Goal: Task Accomplishment & Management: Use online tool/utility

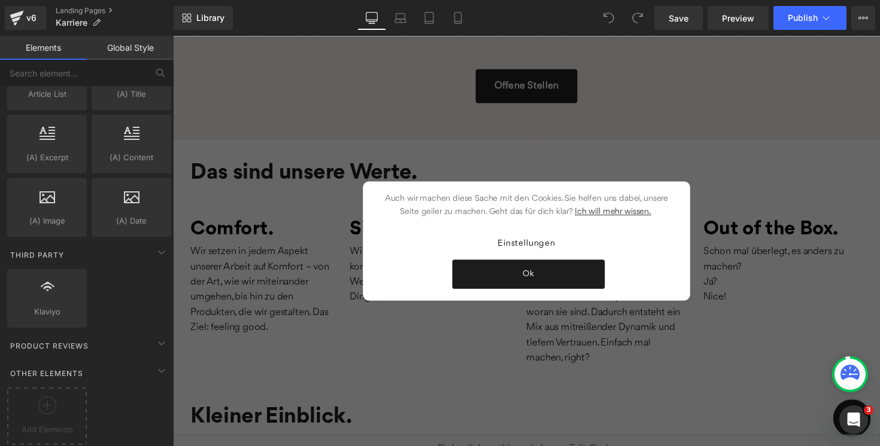
scroll to position [320, 0]
click at [49, 397] on icon at bounding box center [47, 406] width 18 height 18
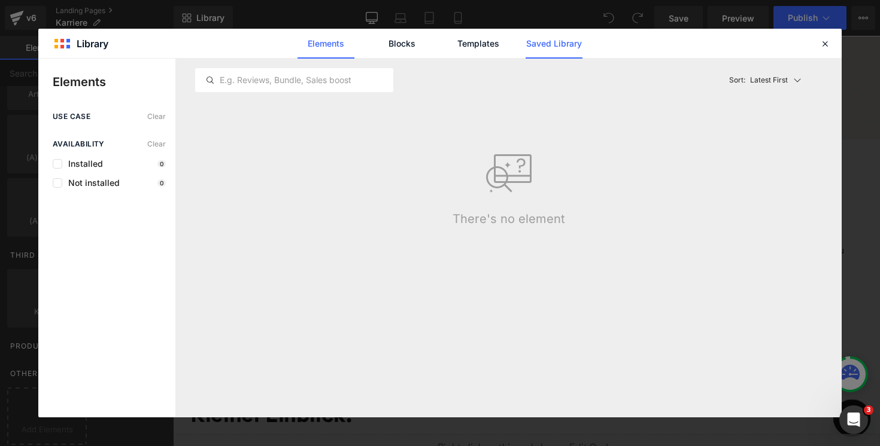
click at [554, 44] on link "Saved Library" at bounding box center [553, 44] width 57 height 30
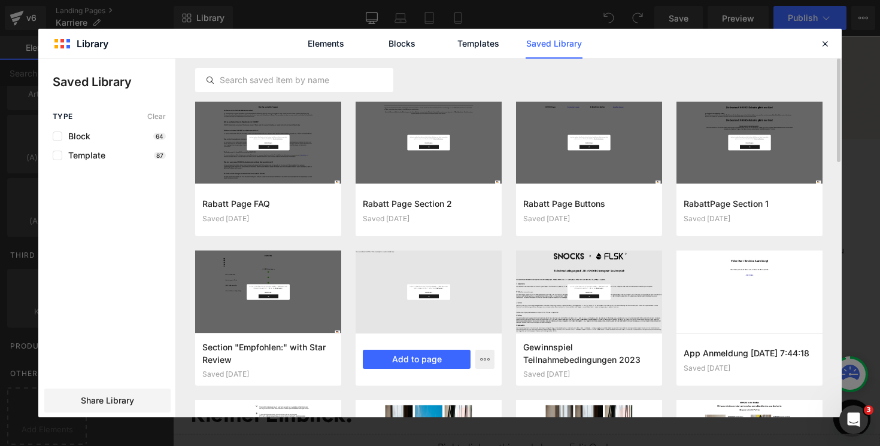
scroll to position [19, 0]
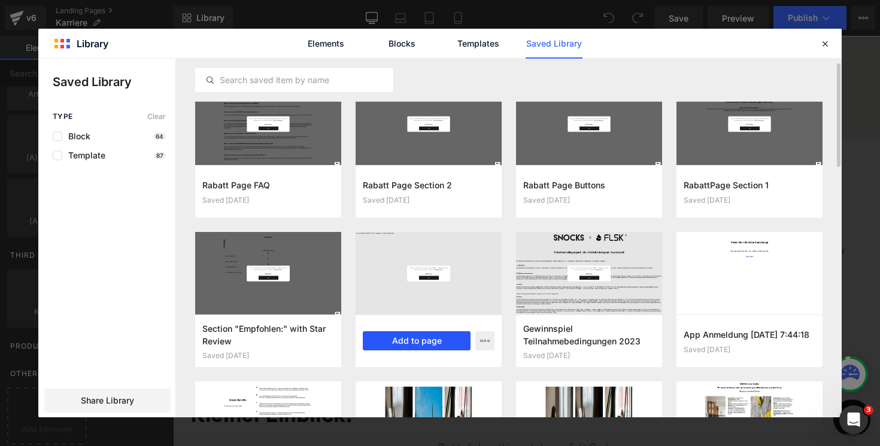
click at [395, 347] on button "Add to page" at bounding box center [417, 341] width 108 height 19
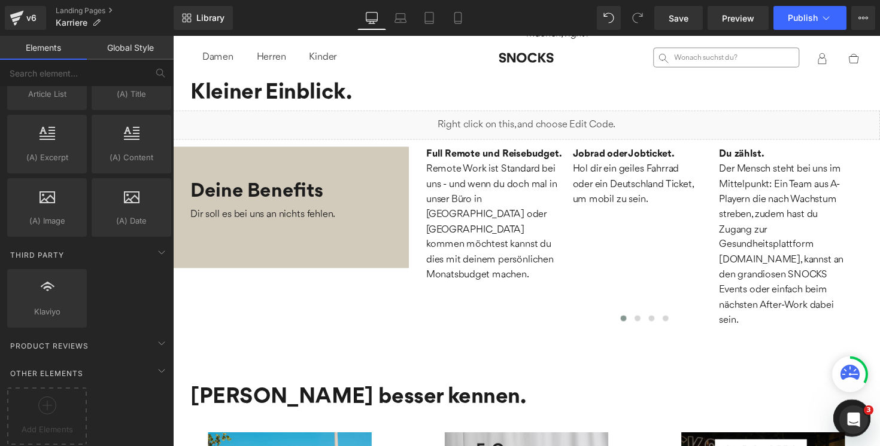
scroll to position [649, 0]
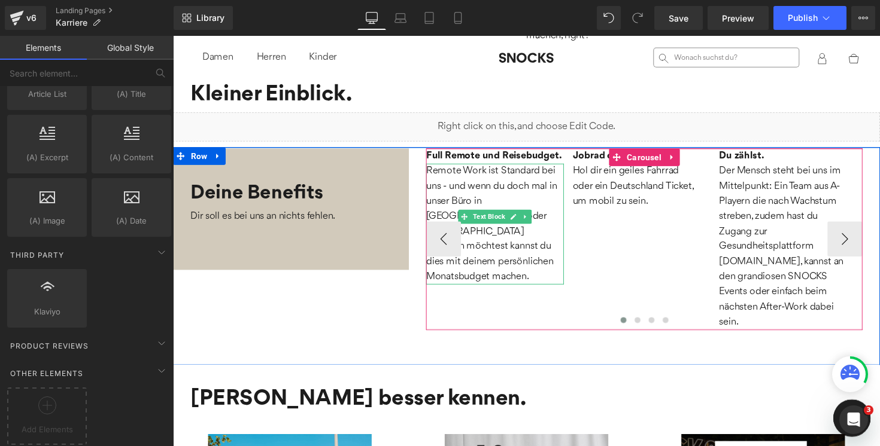
click at [564, 203] on p "Remote Work ist Standard bei uns - und wenn du doch mal in unser Büro in [GEOGR…" at bounding box center [502, 229] width 141 height 124
click at [540, 200] on span "Remote Work ist Standard bei uns - und wenn du doch mal in unser Büro in [GEOGR…" at bounding box center [499, 228] width 134 height 118
click at [546, 202] on span "Remote Work ist Standard bei uns - und wenn du doch mal in unser Büro in [GEOGR…" at bounding box center [499, 228] width 134 height 118
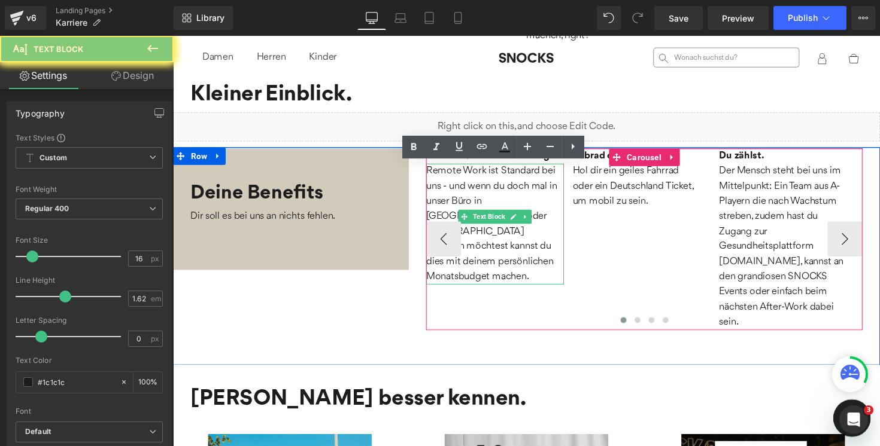
click at [552, 205] on span "Remote Work ist Standard bei uns - und wenn du doch mal in unser Büro in [GEOGR…" at bounding box center [499, 228] width 134 height 118
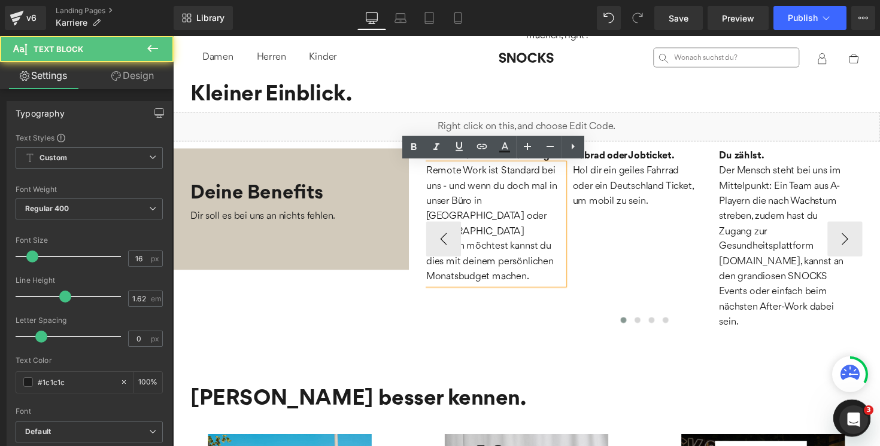
click at [538, 207] on span "Remote Work ist Standard bei uns - und wenn du doch mal in unser Büro in [GEOGR…" at bounding box center [499, 228] width 134 height 118
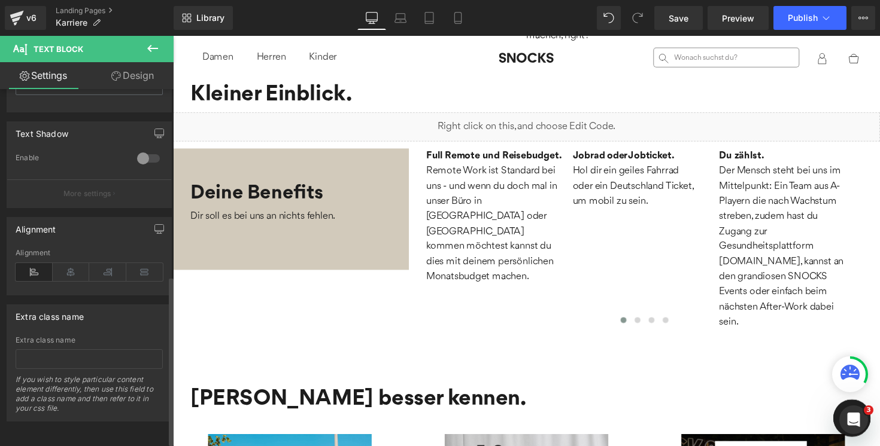
scroll to position [400, 0]
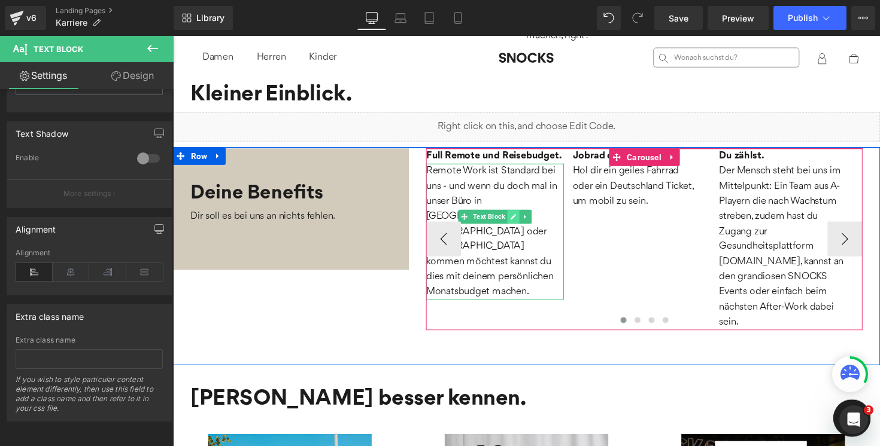
click at [517, 215] on link at bounding box center [521, 221] width 13 height 14
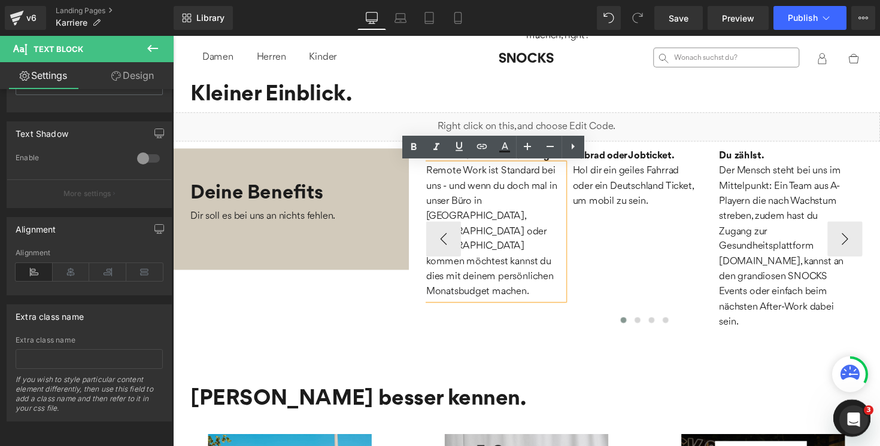
click at [521, 217] on span "Remote Work ist Standard bei uns - und wenn du doch mal in unser Büro in [GEOGR…" at bounding box center [499, 236] width 134 height 134
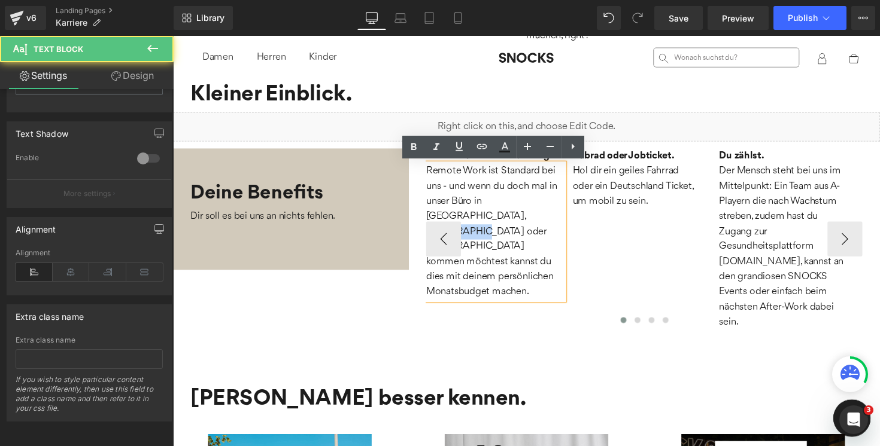
click at [521, 217] on span "Remote Work ist Standard bei uns - und wenn du doch mal in unser Büro in [GEOGR…" at bounding box center [499, 236] width 134 height 134
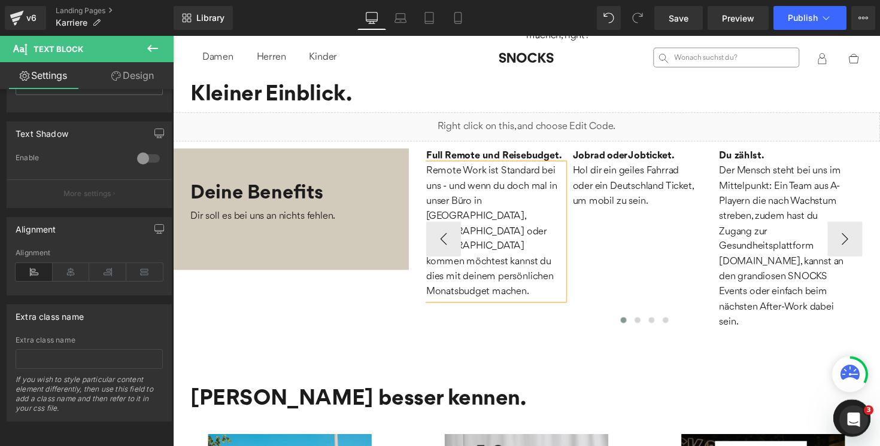
click at [454, 345] on div "Deine Benefits Dir soll es bei uns an nichts fehlen. Heading Full Remote und Re…" at bounding box center [535, 261] width 724 height 223
click at [584, 165] on div "Jobrad oder Jobticket. Heading" at bounding box center [655, 159] width 147 height 16
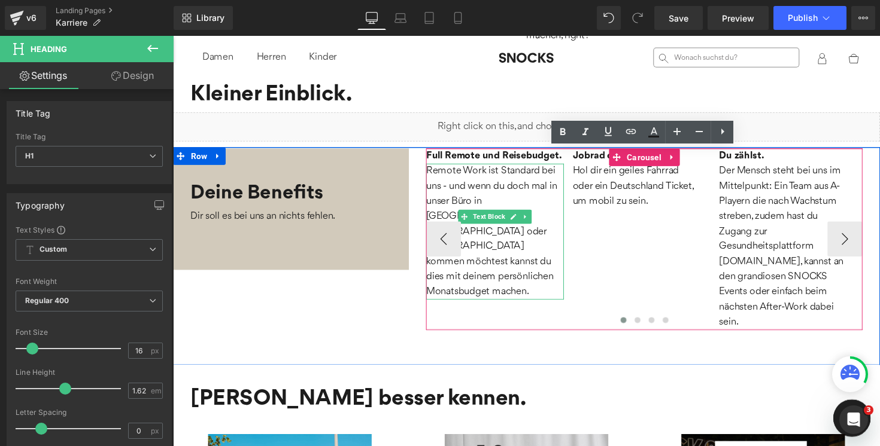
click at [476, 235] on span "Remote Work ist Standard bei uns - und wenn du doch mal in unser Büro in [GEOGR…" at bounding box center [499, 236] width 134 height 134
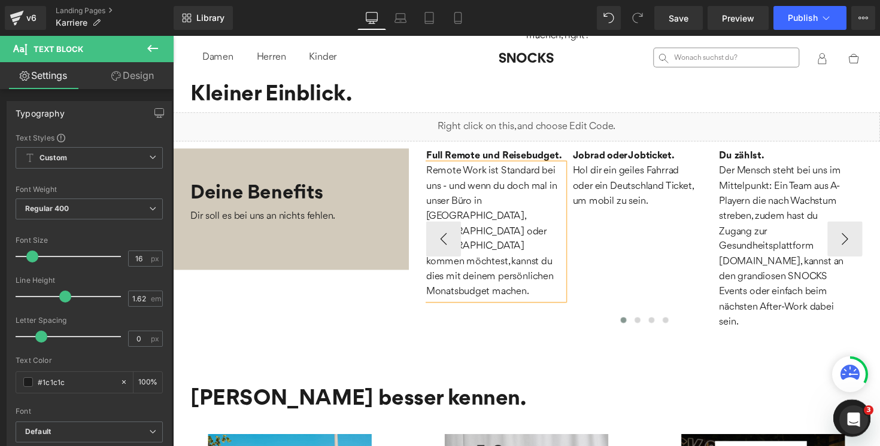
click at [525, 321] on div at bounding box center [655, 329] width 447 height 17
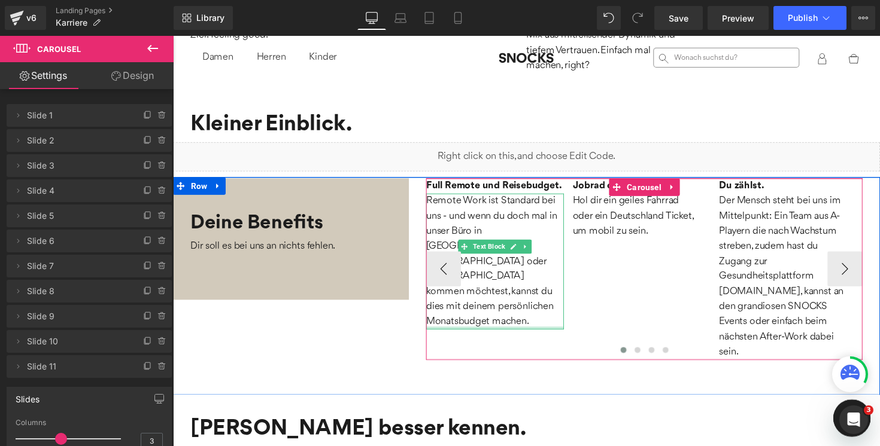
scroll to position [653, 0]
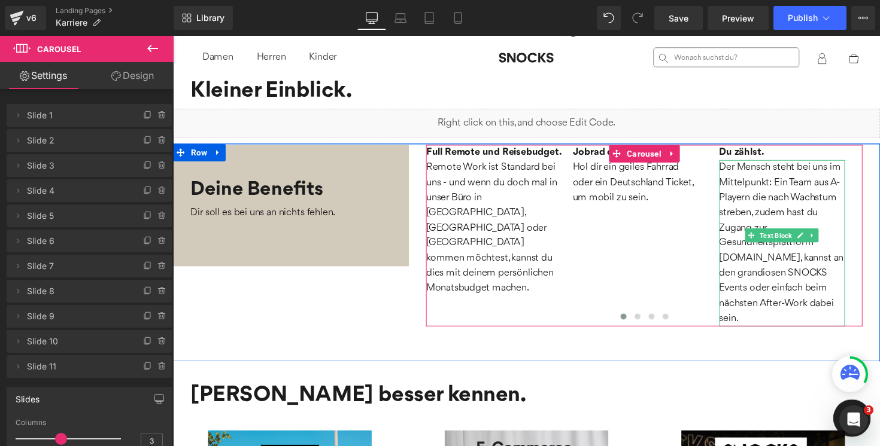
click at [822, 275] on span "Der Mensch steht bei uns im Mittelpunkt: Ein Team aus A-Playern die nach Wachst…" at bounding box center [796, 248] width 127 height 165
click at [826, 278] on span "Der Mensch steht bei uns im Mittelpunkt: Ein Team aus A-Playern die nach Wachst…" at bounding box center [796, 248] width 127 height 165
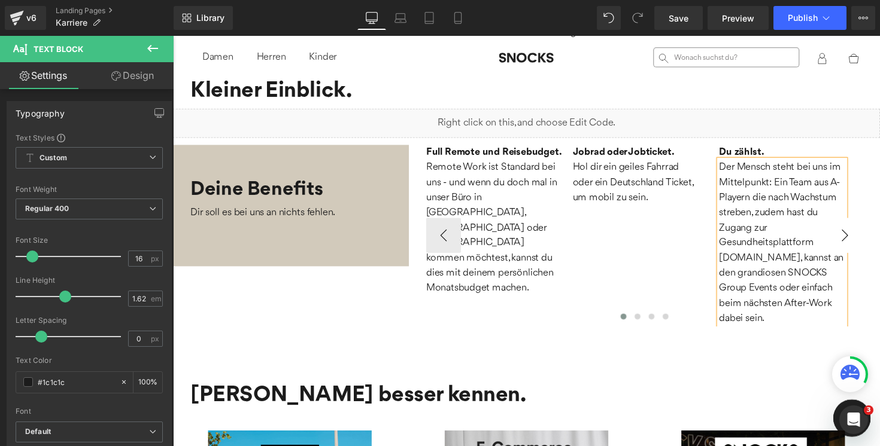
click at [859, 246] on button "›" at bounding box center [861, 241] width 36 height 36
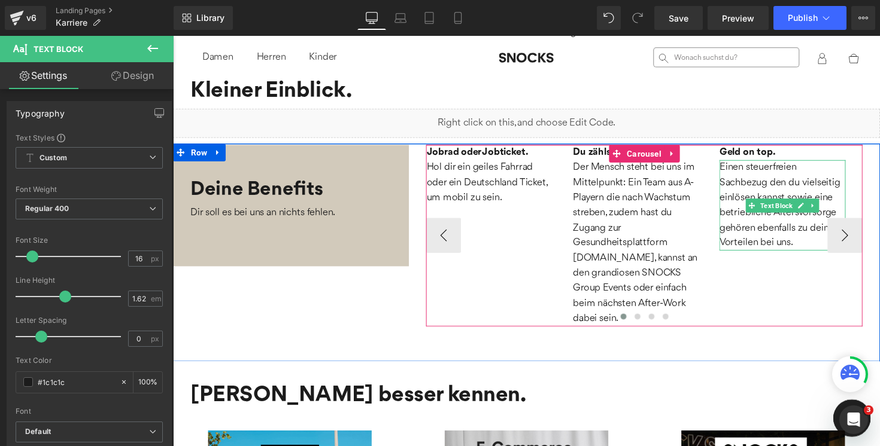
click at [783, 184] on p "Einen steuerfreien Sachbezug den du vielseitig einlösen kannst sowie eine betri…" at bounding box center [797, 209] width 129 height 93
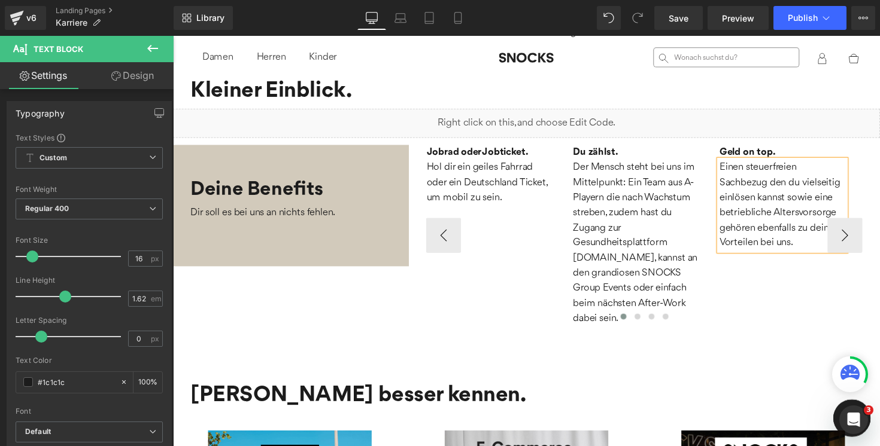
click at [782, 186] on p "Einen steuerfreien Sachbezug den du vielseitig einlösen kannst sowie eine betri…" at bounding box center [797, 209] width 129 height 93
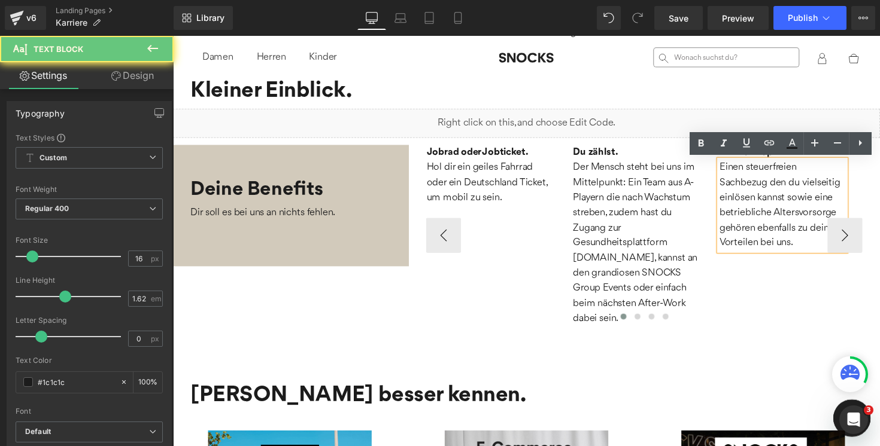
click at [782, 186] on p "Einen steuerfreien Sachbezug den du vielseitig einlösen kannst sowie eine betri…" at bounding box center [797, 209] width 129 height 93
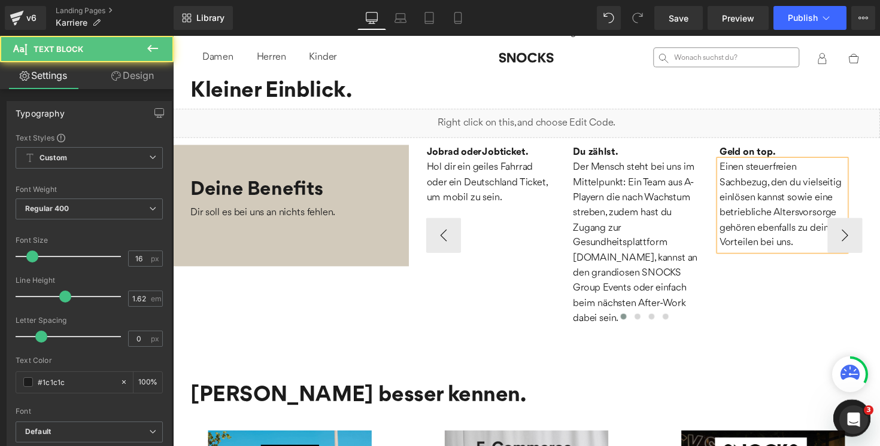
click at [801, 200] on p "Einen steuerfreien Sachbezug, den du vielseitig einlösen kannst sowie eine betr…" at bounding box center [797, 209] width 129 height 93
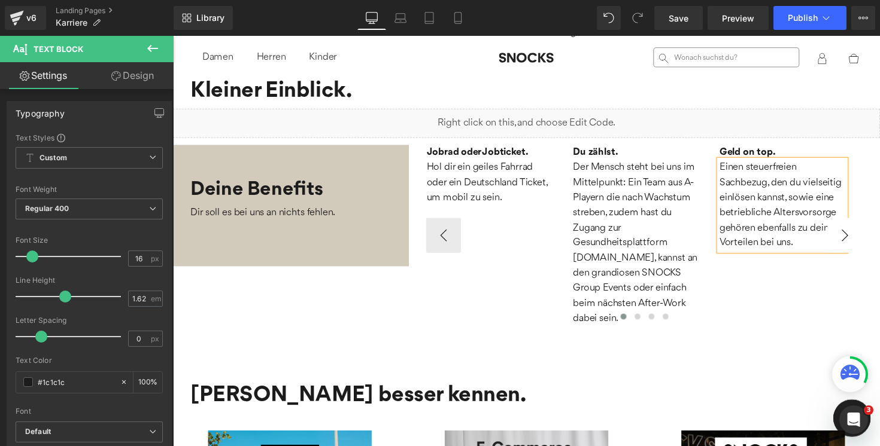
click at [853, 247] on button "›" at bounding box center [861, 241] width 36 height 36
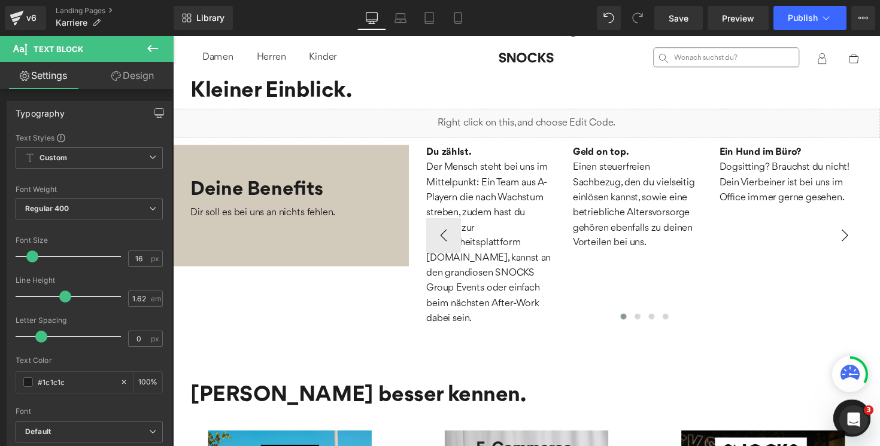
click at [853, 247] on button "›" at bounding box center [861, 241] width 36 height 36
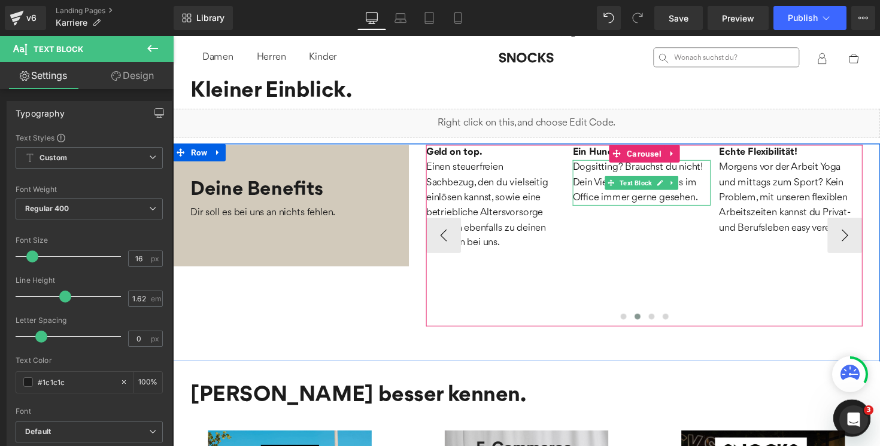
click at [601, 174] on p "Dogsitting? Brauchst du nicht! Dein Vierbeiner ist bei uns im Office immer gern…" at bounding box center [652, 186] width 141 height 47
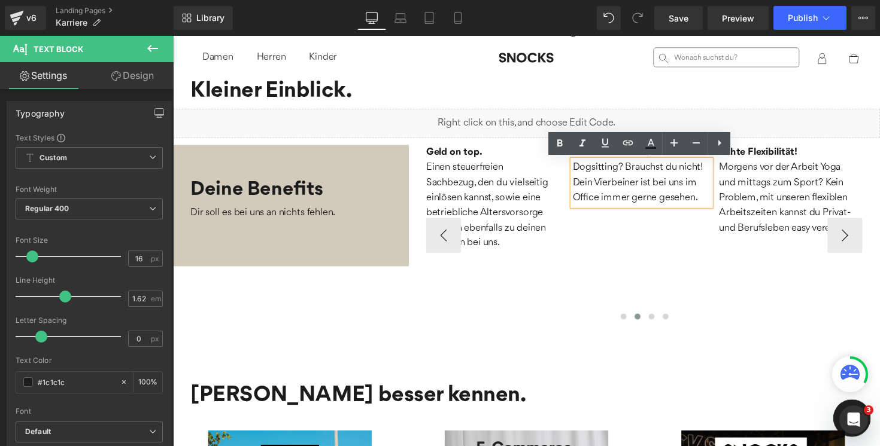
click at [613, 199] on p "Dogsitting? Brauchst du nicht! Dein Vierbeiner ist bei uns im Office immer gern…" at bounding box center [652, 186] width 141 height 47
click at [606, 272] on div "Full Remote und Reisebudget. Heading Remote Work ist Standard bei uns - und wen…" at bounding box center [807, 241] width 1651 height 186
click at [612, 235] on div "Full Remote und Reisebudget. Heading Remote Work ist Standard bei uns - und wen…" at bounding box center [807, 241] width 1651 height 186
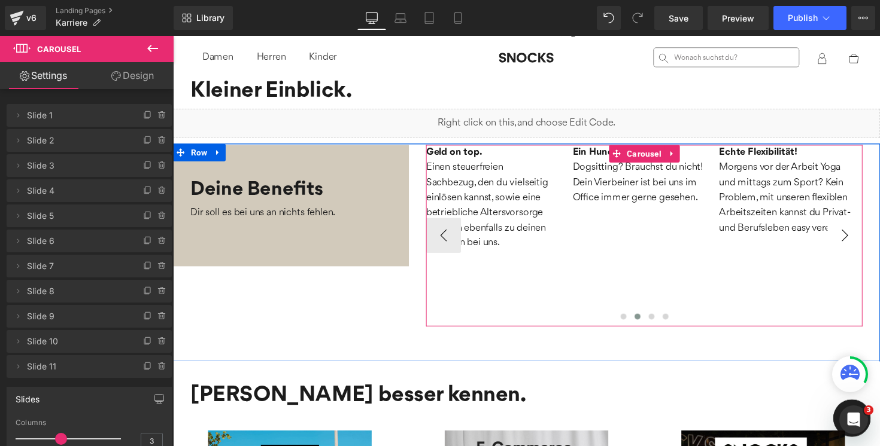
click at [856, 244] on button "›" at bounding box center [861, 241] width 36 height 36
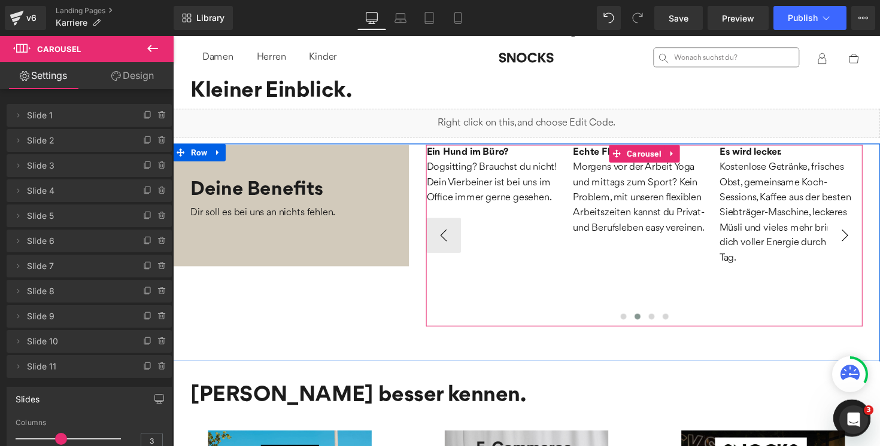
click at [859, 238] on button "›" at bounding box center [861, 241] width 36 height 36
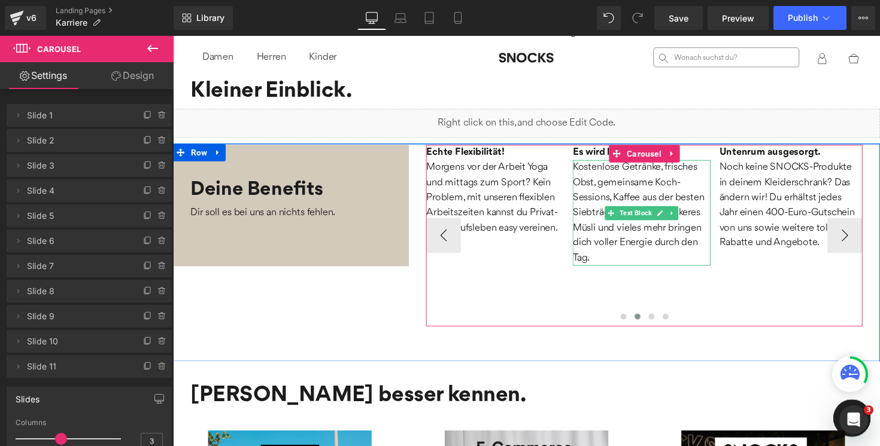
click at [606, 187] on p "Kostenlose Getränke, frisches Obst, gemeinsame Koch-Sessions, Kaffee aus der be…" at bounding box center [652, 217] width 141 height 108
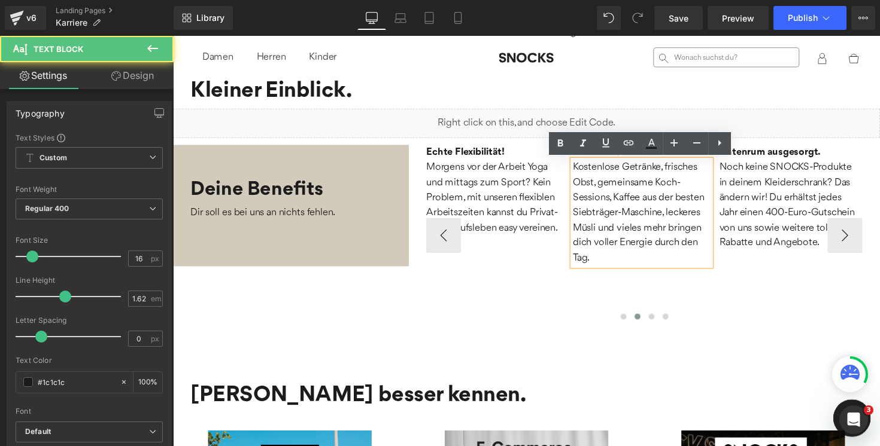
click at [607, 190] on p "Kostenlose Getränke, frisches Obst, gemeinsame Koch-Sessions, Kaffee aus der be…" at bounding box center [652, 217] width 141 height 108
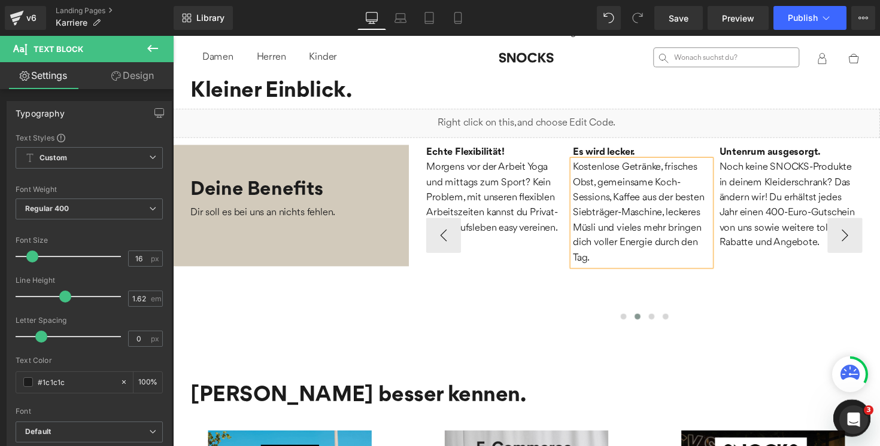
click at [677, 169] on p "Kostenlose Getränke, frisches Obst, gemeinsame Koch-Sessions, Kaffee aus der be…" at bounding box center [652, 217] width 141 height 108
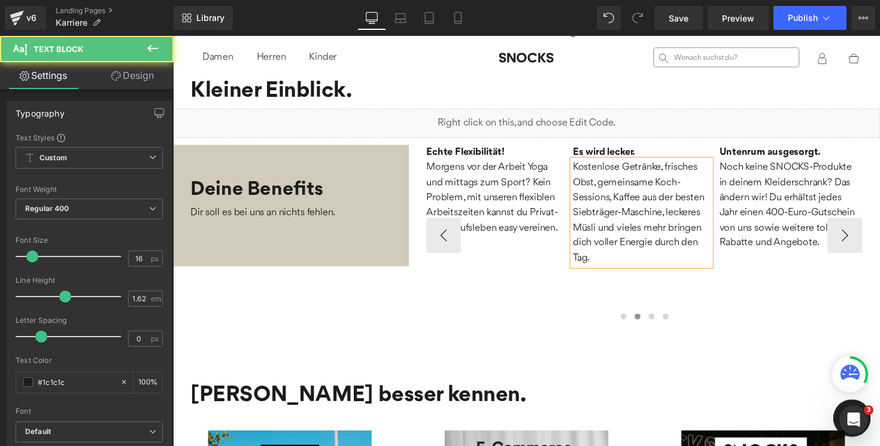
click at [677, 221] on p "Kostenlose Getränke, frisches Obst, gemeinsame Koch-Sessions, Kaffee aus der be…" at bounding box center [652, 217] width 141 height 108
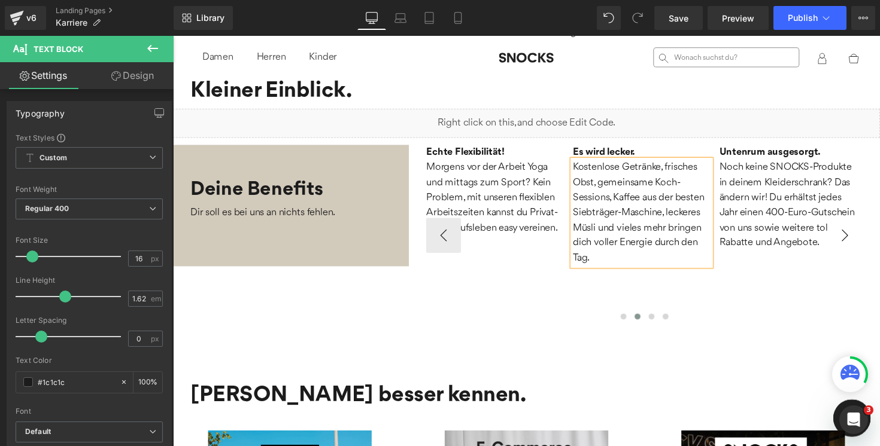
click at [866, 245] on button "›" at bounding box center [861, 241] width 36 height 36
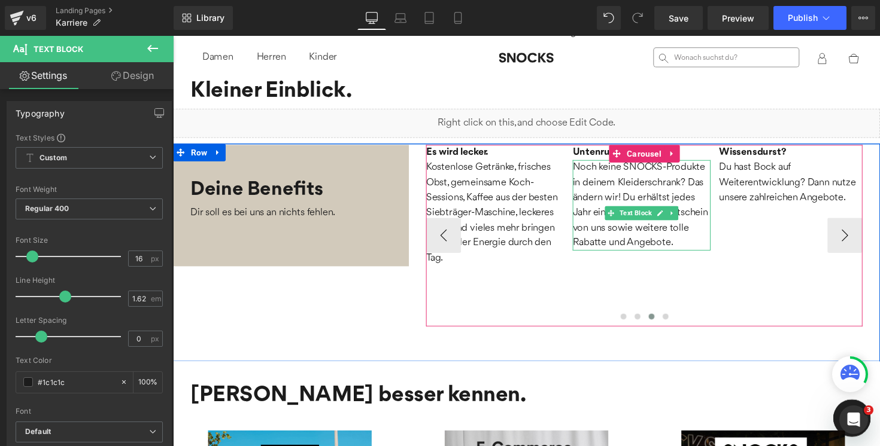
click at [632, 237] on p "Noch keine SNOCKS-Produkte in deinem Kleiderschrank? Das ändern wir! Du erhälts…" at bounding box center [652, 209] width 141 height 93
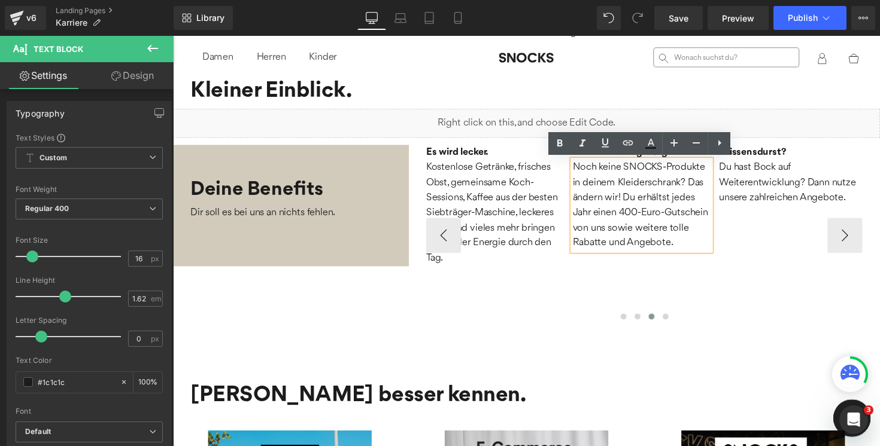
click at [646, 215] on p "Noch keine SNOCKS-Produkte in deinem Kleiderschrank? Das ändern wir! Du erhälts…" at bounding box center [652, 209] width 141 height 93
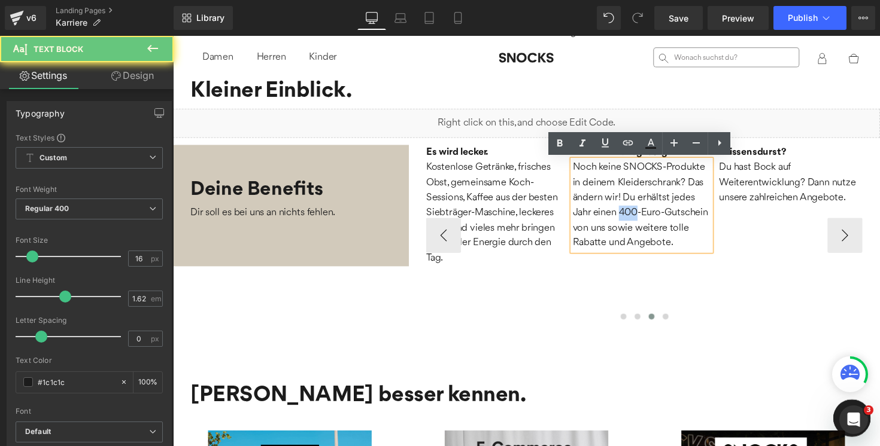
click at [646, 215] on p "Noch keine SNOCKS-Produkte in deinem Kleiderschrank? Das ändern wir! Du erhälts…" at bounding box center [652, 209] width 141 height 93
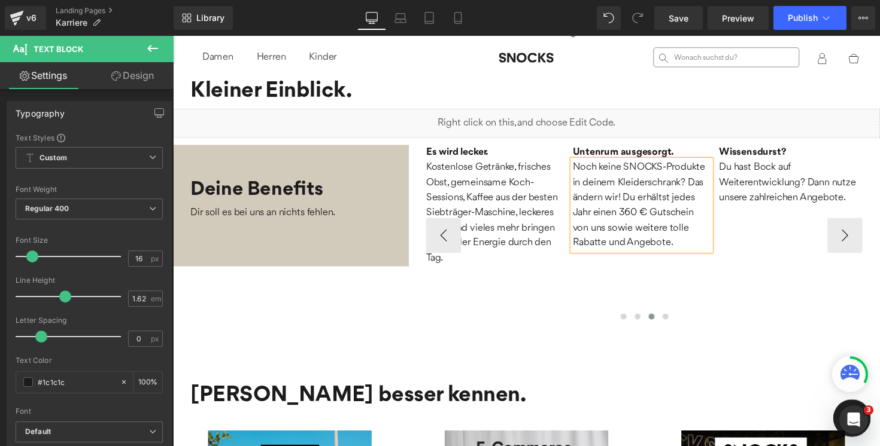
click at [673, 169] on p "Noch keine SNOCKS-Produkte in deinem Kleiderschrank? Das ändern wir! Du erhälts…" at bounding box center [652, 209] width 141 height 93
click at [616, 153] on h1 "Untenrum ausgesorgt." at bounding box center [655, 156] width 147 height 16
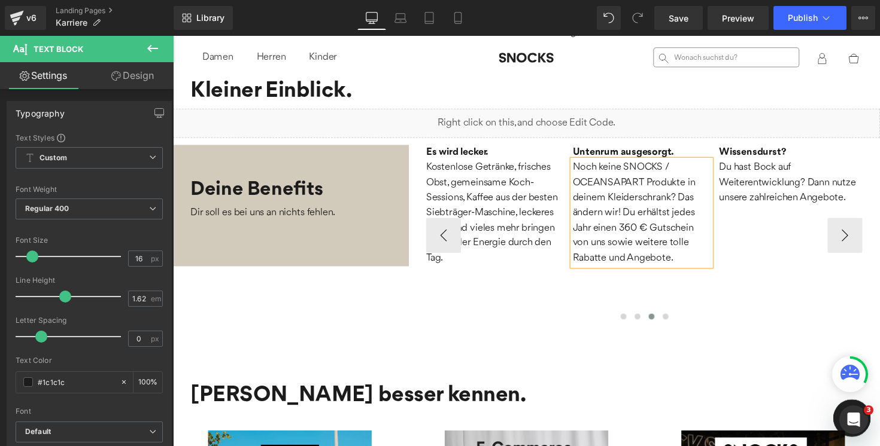
click at [616, 153] on h1 "Untenrum ausgesorgt." at bounding box center [655, 156] width 147 height 16
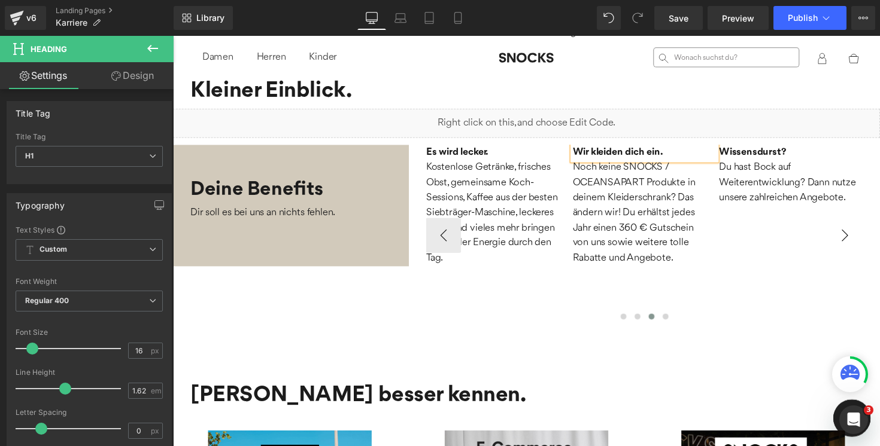
click at [865, 242] on button "›" at bounding box center [861, 241] width 36 height 36
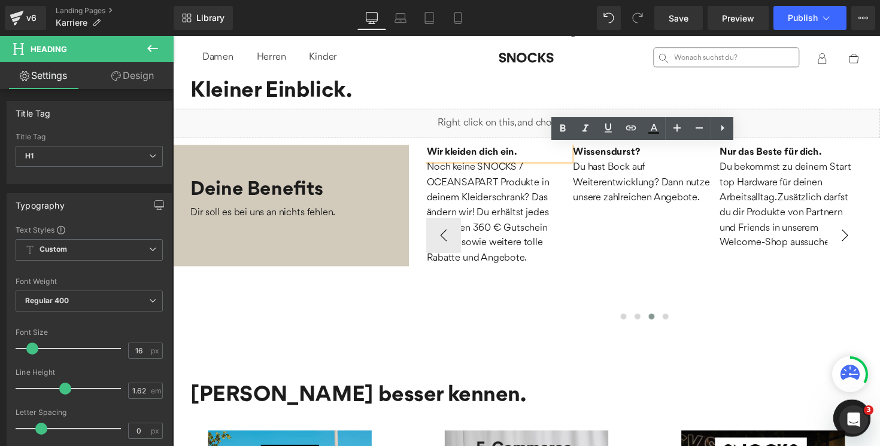
click at [852, 242] on button "›" at bounding box center [861, 241] width 36 height 36
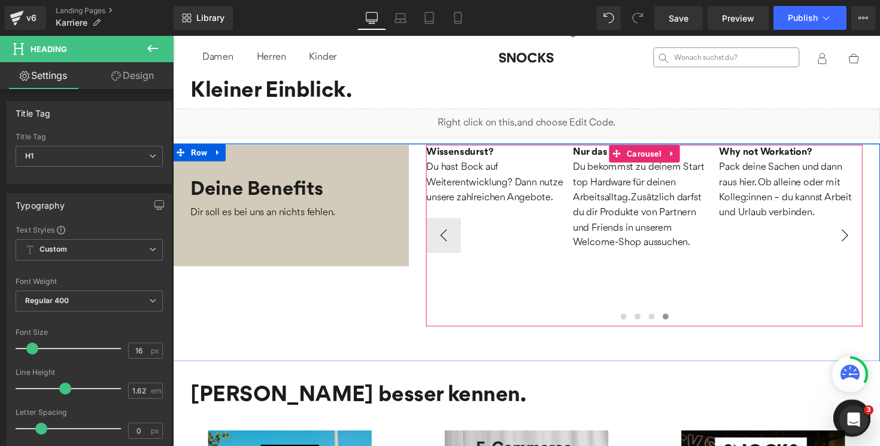
click at [867, 242] on button "›" at bounding box center [861, 241] width 36 height 36
click at [774, 181] on p "Pack deine Sachen und dann raus hier. Ob alleine oder mit Kolleg:innen – du kan…" at bounding box center [803, 194] width 141 height 62
click at [773, 183] on p "Pack deine Sachen und dann raus hier. Ob alleine oder mit Kolleg:innen – du kan…" at bounding box center [803, 194] width 141 height 62
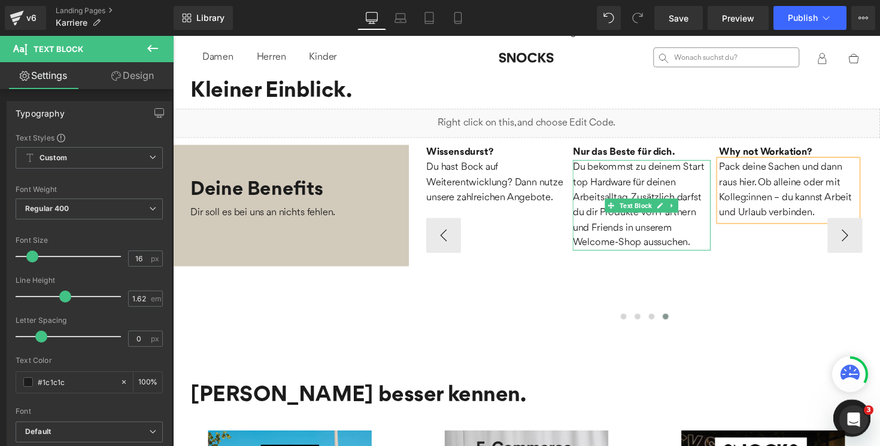
scroll to position [652, 0]
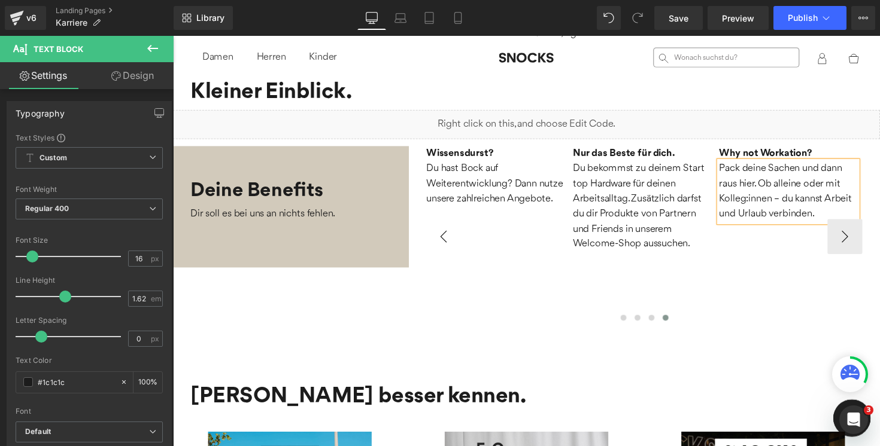
click at [454, 241] on button "‹" at bounding box center [450, 242] width 36 height 36
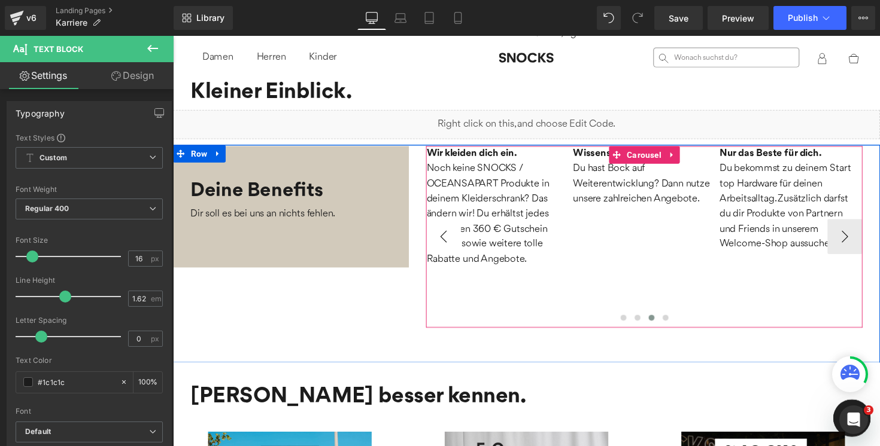
click at [451, 247] on button "‹" at bounding box center [450, 242] width 36 height 36
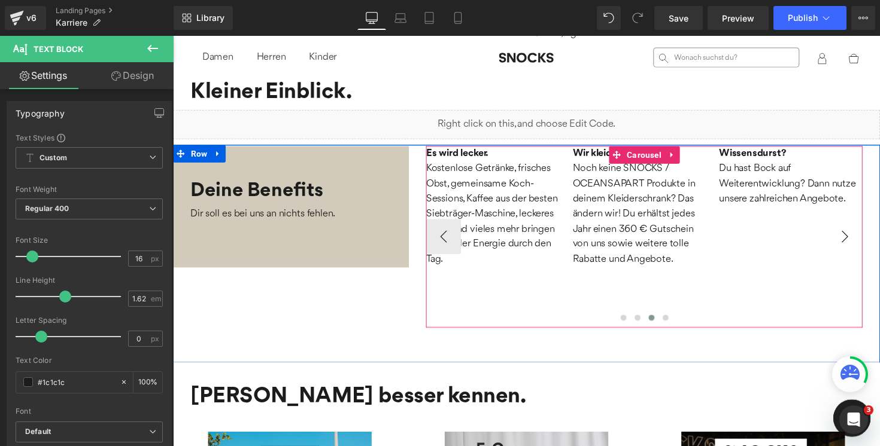
click at [867, 244] on button "›" at bounding box center [861, 242] width 36 height 36
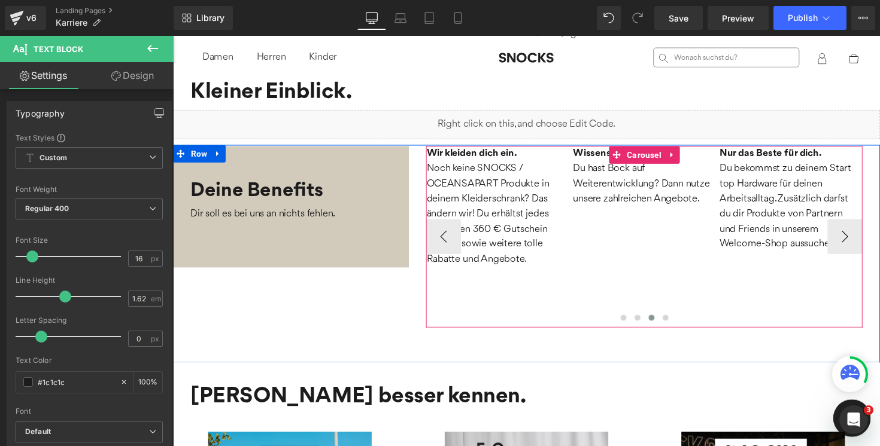
click at [716, 202] on p "Du hast Bock auf Weiterentwicklung? Dann nutze unsere zahlreichen Angebote." at bounding box center [653, 188] width 141 height 47
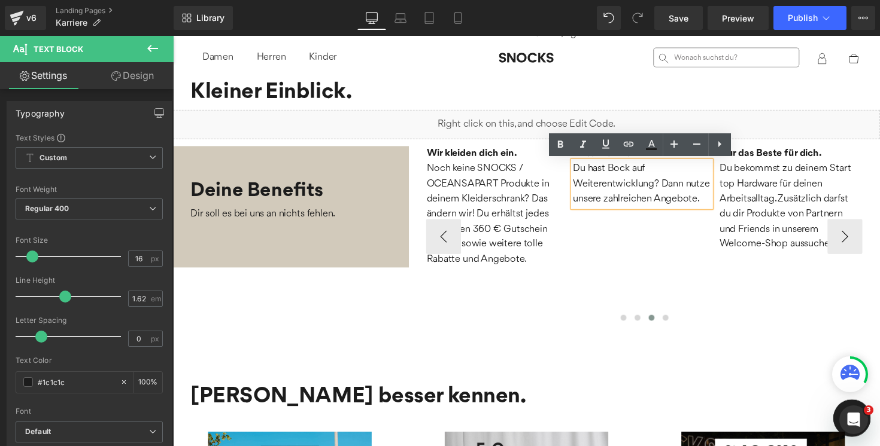
click at [711, 202] on p "Du hast Bock auf Weiterentwicklung? Dann nutze unsere zahlreichen Angebote." at bounding box center [653, 188] width 141 height 47
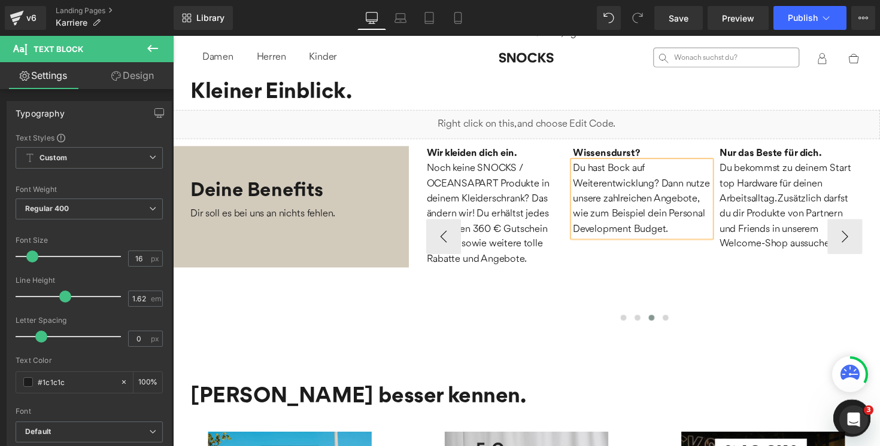
click at [740, 280] on div "Full Remote und Reisebudget. Heading Remote Work ist Standard bei uns - und wen…" at bounding box center [207, 242] width 1651 height 186
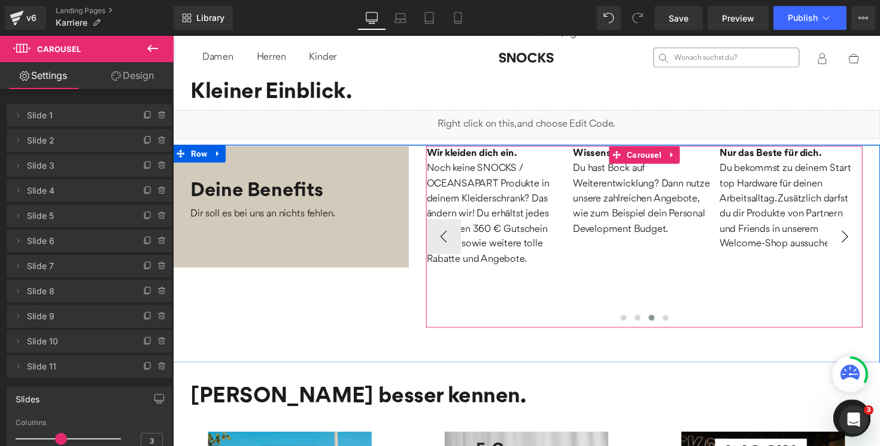
click at [858, 246] on button "›" at bounding box center [861, 242] width 36 height 36
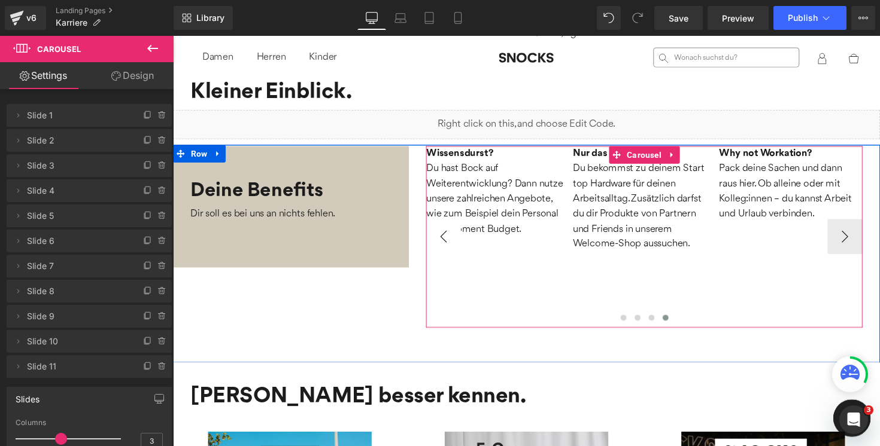
click at [461, 245] on button "‹" at bounding box center [450, 242] width 36 height 36
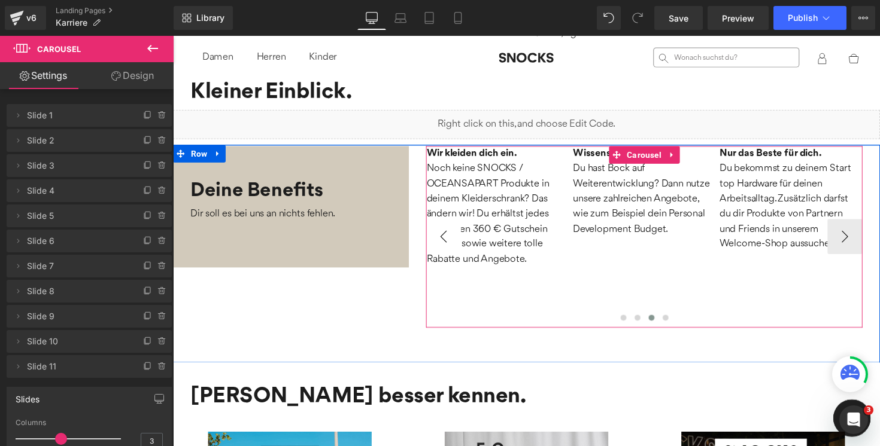
click at [461, 245] on button "‹" at bounding box center [450, 242] width 36 height 36
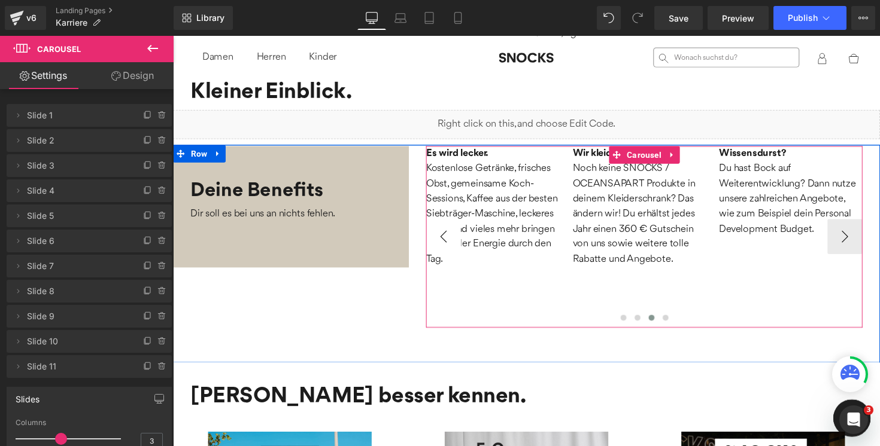
click at [461, 245] on button "‹" at bounding box center [450, 242] width 36 height 36
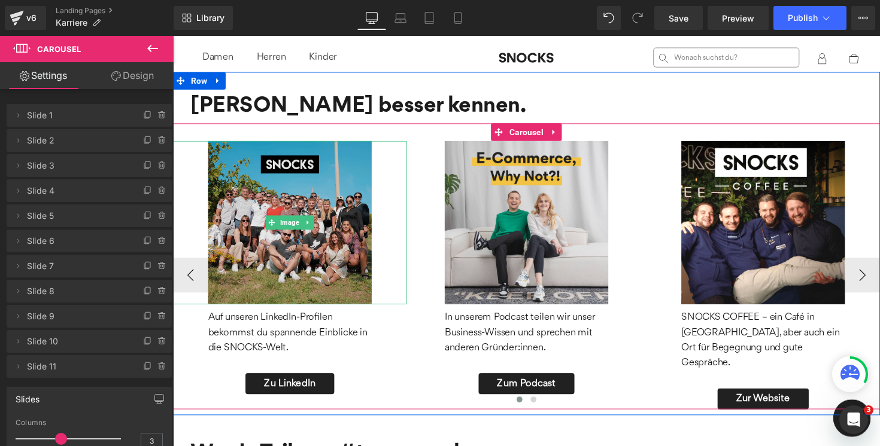
scroll to position [949, 0]
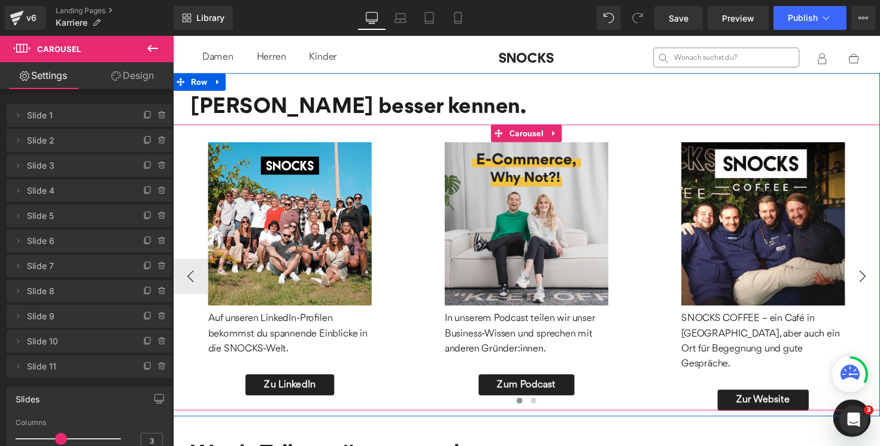
click at [873, 265] on button "›" at bounding box center [879, 283] width 36 height 36
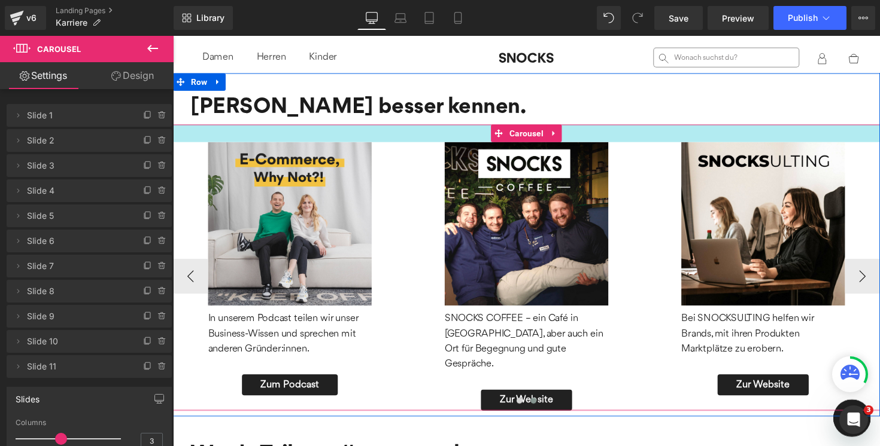
click at [686, 136] on div at bounding box center [535, 136] width 724 height 18
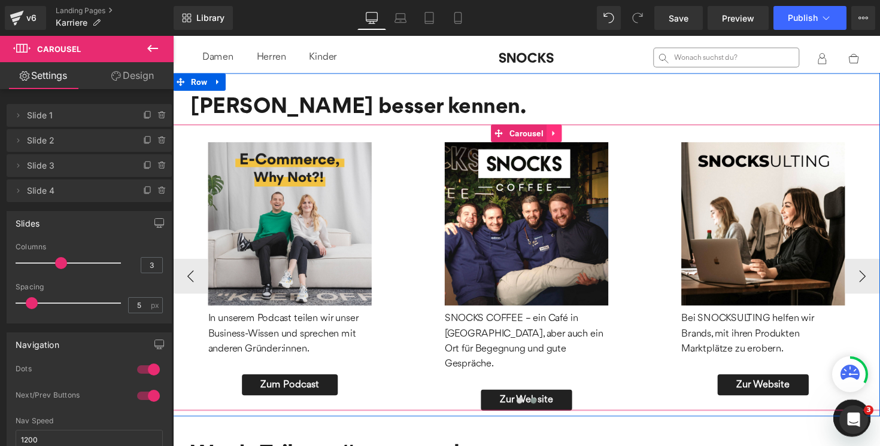
click at [562, 140] on link at bounding box center [564, 136] width 16 height 18
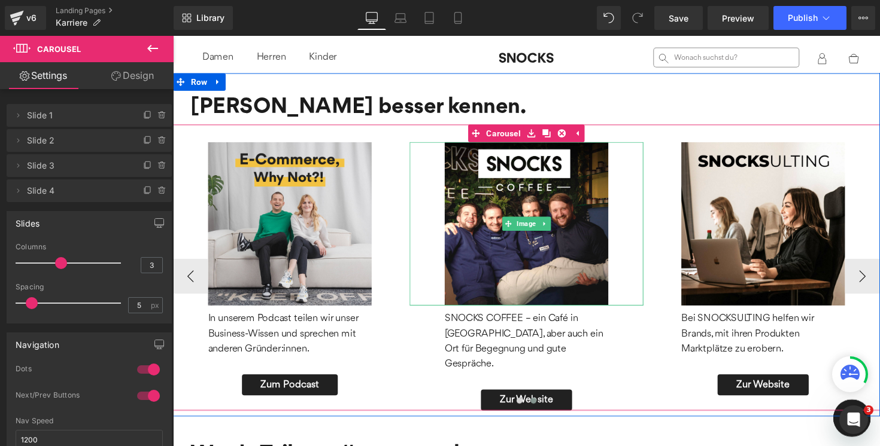
click at [640, 245] on div at bounding box center [534, 229] width 239 height 168
click at [709, 245] on img at bounding box center [778, 229] width 168 height 168
click at [712, 348] on p "Bei SNOCKSULTING helfen wir Brands, mit ihren Produkten Marktplätze zu erobern." at bounding box center [778, 341] width 168 height 47
click at [712, 323] on p "Bei SNOCKSULTING helfen wir Brands, mit ihren Produkten Marktplätze zu erobern." at bounding box center [778, 341] width 168 height 47
click at [784, 136] on div "Image Auf unseren LinkedIn-Profilen bekommst du spannende Einblicke in die SNOC…" at bounding box center [535, 273] width 724 height 293
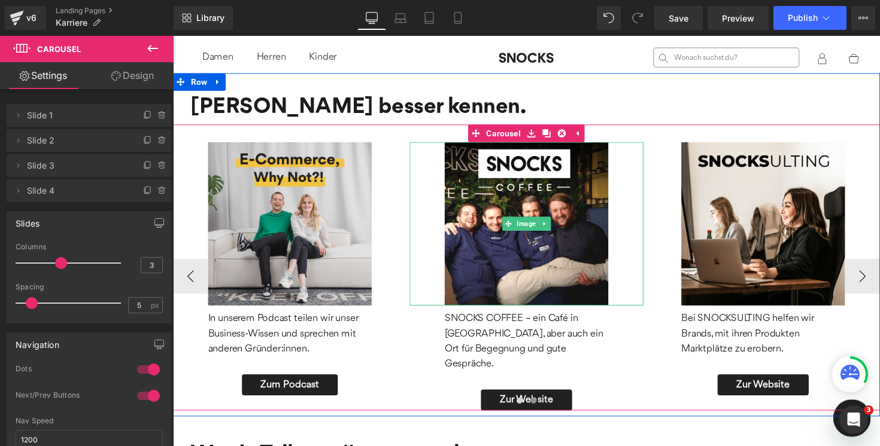
click at [766, 204] on img at bounding box center [778, 229] width 168 height 168
click at [770, 205] on img at bounding box center [778, 229] width 168 height 168
click at [750, 140] on div "Image Auf unseren LinkedIn-Profilen bekommst du spannende Einblicke in die SNOC…" at bounding box center [535, 273] width 724 height 293
click at [755, 154] on img at bounding box center [778, 229] width 168 height 168
click at [800, 232] on link at bounding box center [796, 228] width 13 height 14
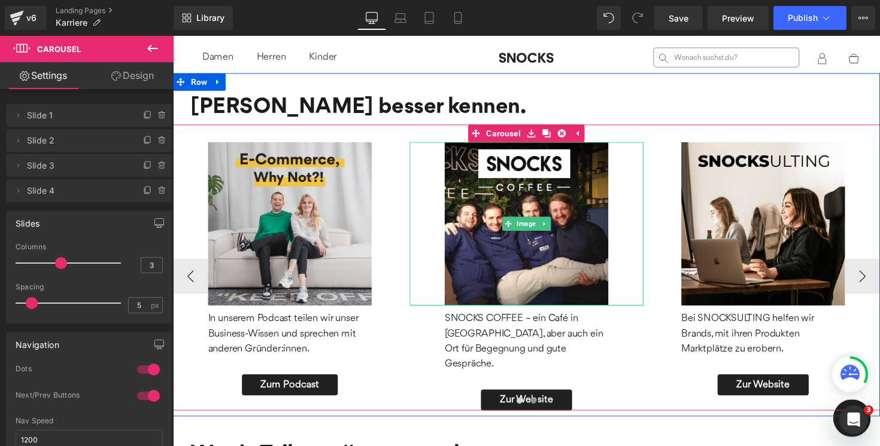
click at [173, 36] on link at bounding box center [173, 36] width 0 height 0
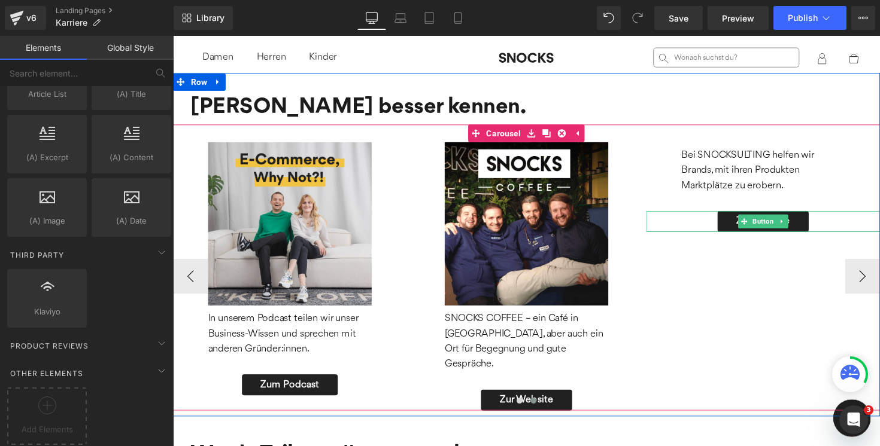
click at [797, 229] on icon at bounding box center [797, 226] width 7 height 7
click at [803, 226] on icon at bounding box center [803, 226] width 7 height 7
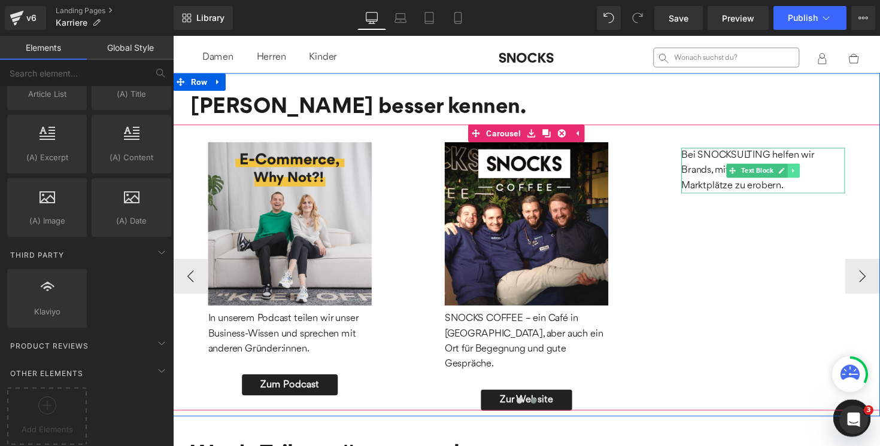
click at [807, 177] on icon at bounding box center [809, 174] width 7 height 7
click at [819, 176] on link at bounding box center [815, 174] width 13 height 14
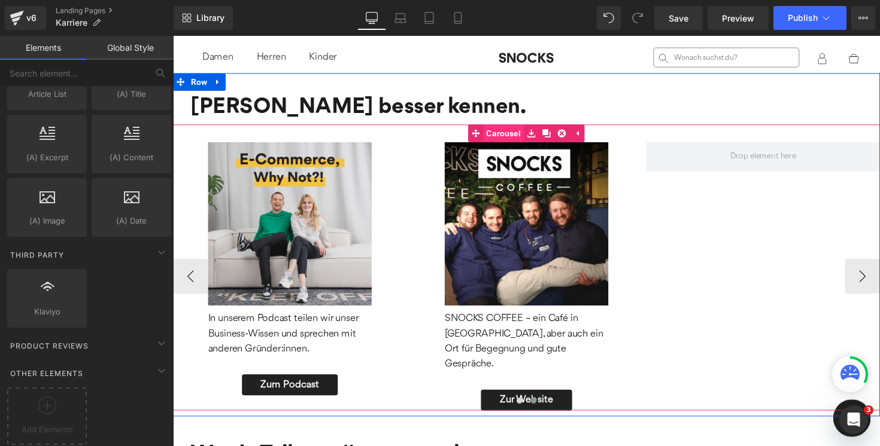
click at [510, 134] on link "Carousel" at bounding box center [503, 136] width 57 height 18
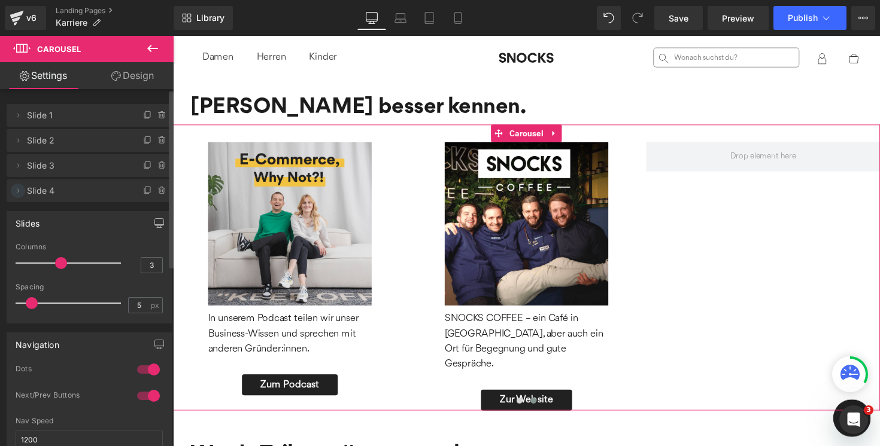
click at [14, 189] on icon at bounding box center [18, 191] width 10 height 10
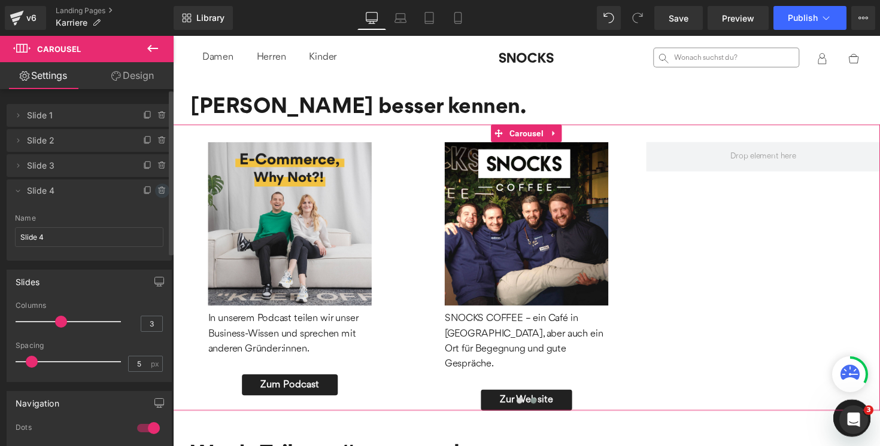
click at [160, 189] on icon at bounding box center [161, 189] width 7 height 0
click at [160, 188] on button "Delete" at bounding box center [149, 192] width 38 height 16
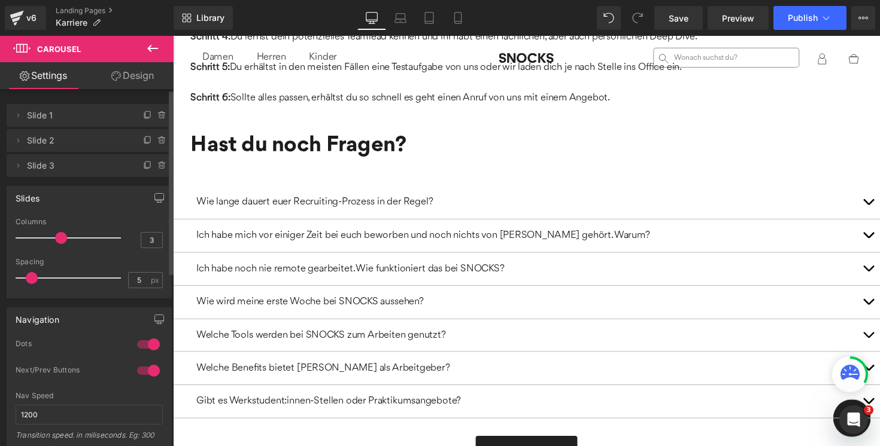
scroll to position [1523, 0]
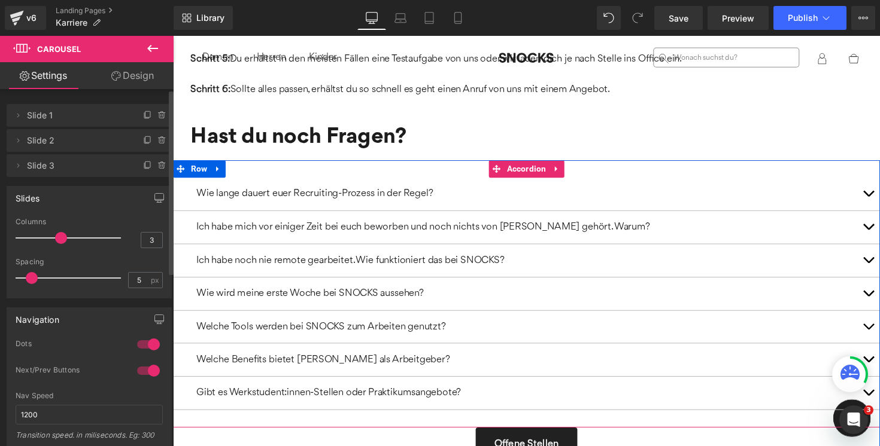
click at [879, 181] on button "button" at bounding box center [885, 198] width 24 height 34
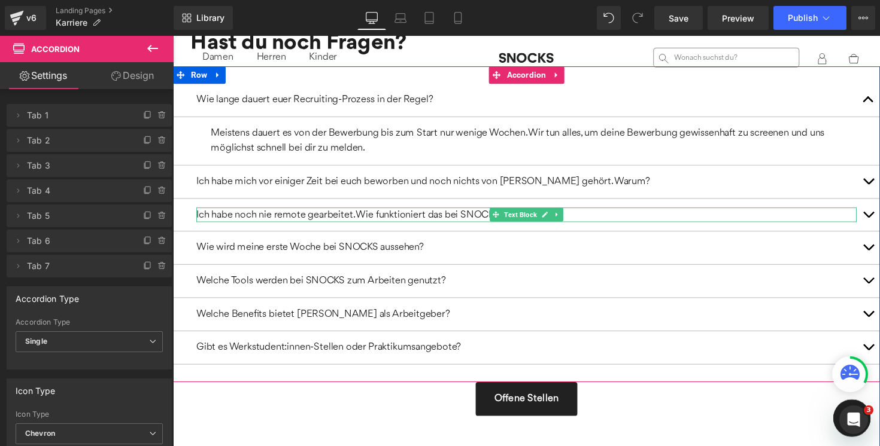
scroll to position [1622, 0]
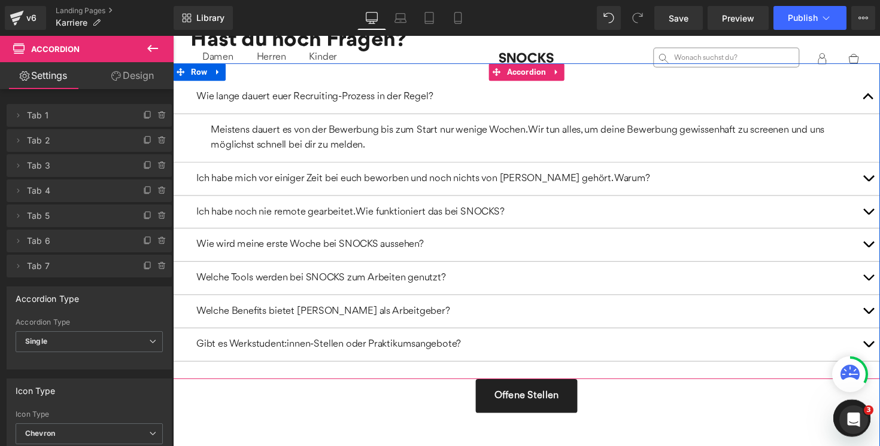
click at [879, 174] on button "button" at bounding box center [885, 183] width 24 height 34
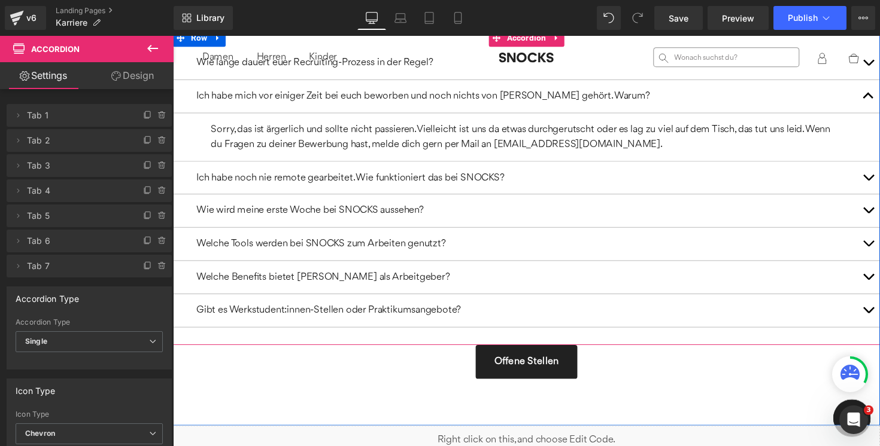
scroll to position [1659, 0]
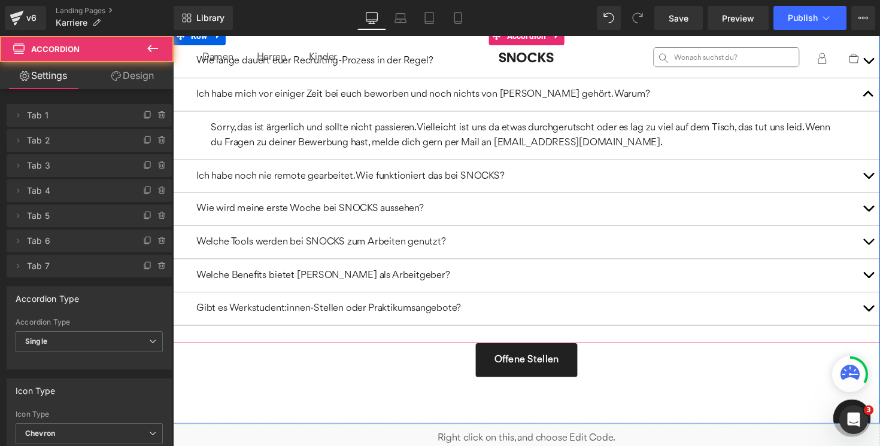
click at [879, 183] on span "button" at bounding box center [885, 183] width 0 height 0
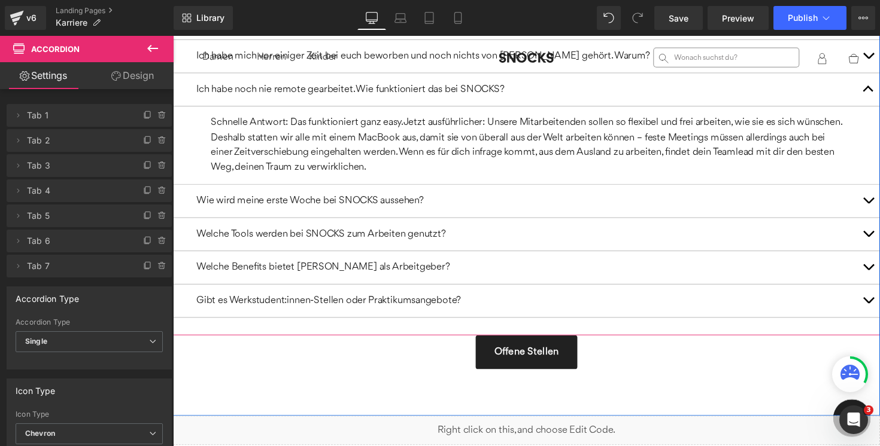
scroll to position [1707, 0]
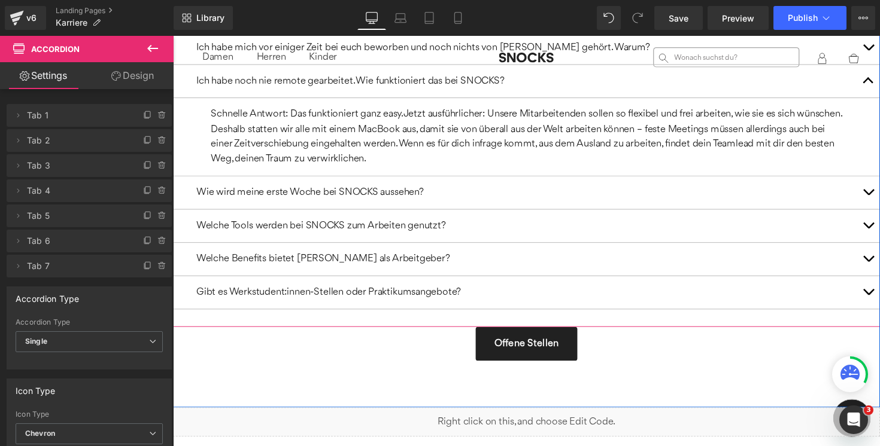
click at [879, 186] on button "button" at bounding box center [885, 197] width 24 height 34
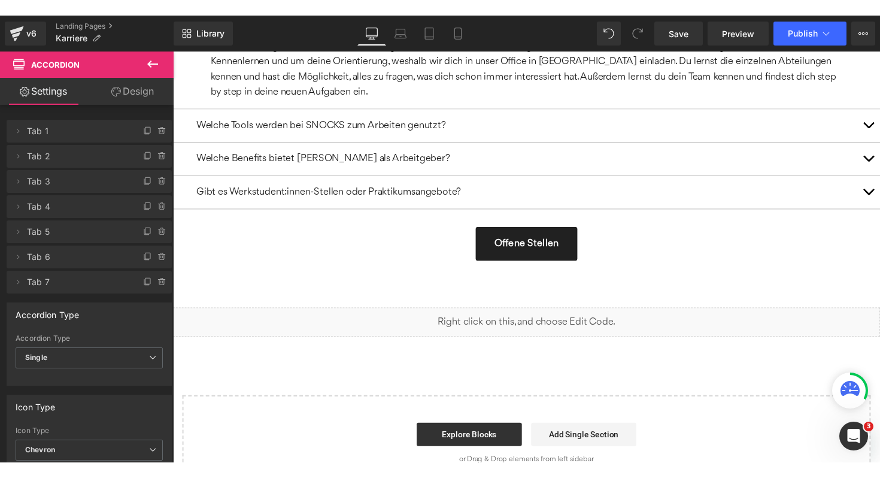
scroll to position [1834, 0]
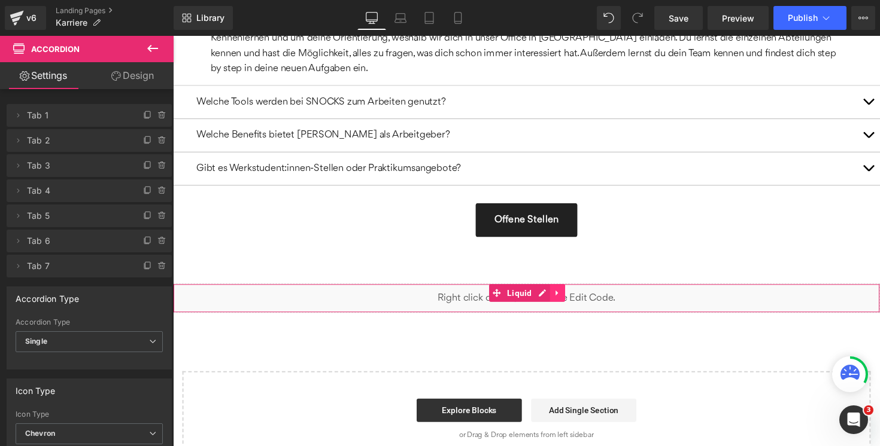
click at [564, 295] on icon at bounding box center [567, 299] width 8 height 9
click at [572, 296] on icon at bounding box center [574, 300] width 8 height 8
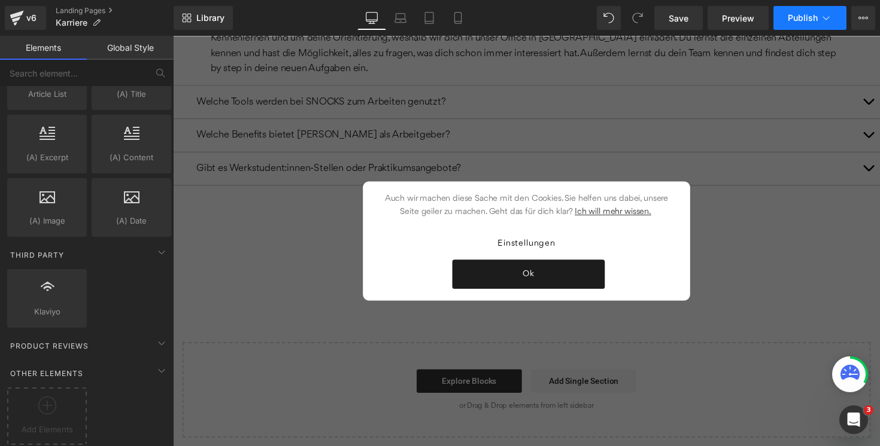
click at [804, 18] on span "Publish" at bounding box center [803, 18] width 30 height 10
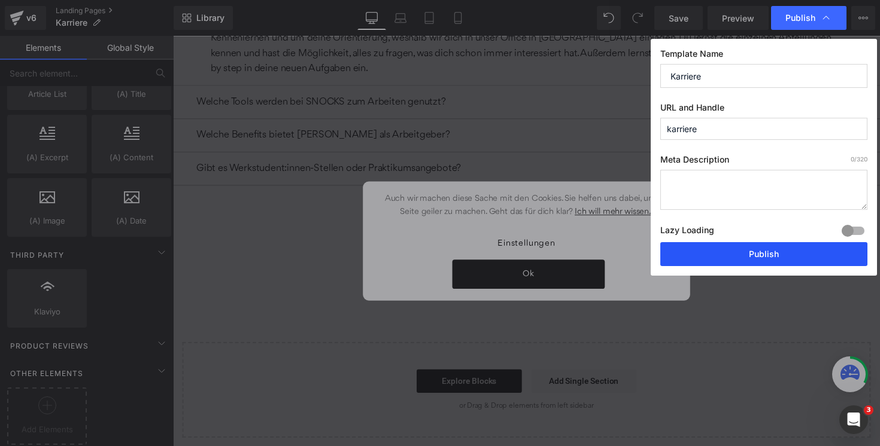
click at [750, 251] on button "Publish" at bounding box center [763, 254] width 207 height 24
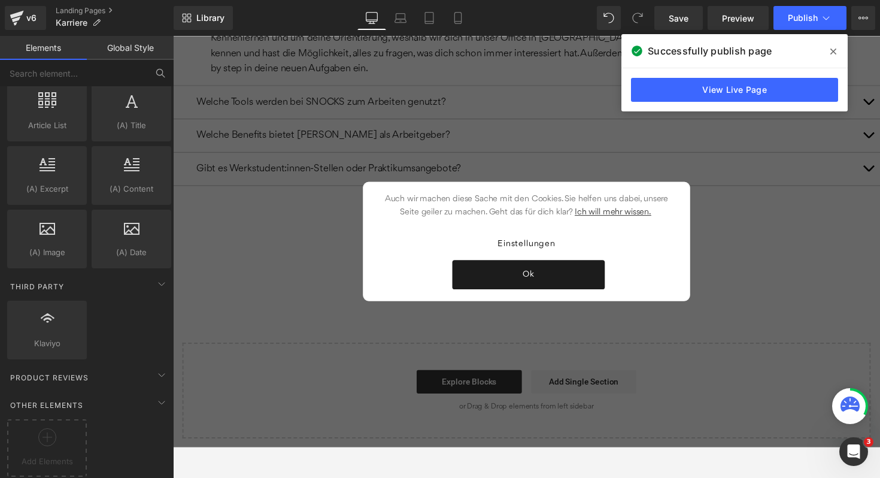
scroll to position [2122, 0]
